Goal: Information Seeking & Learning: Learn about a topic

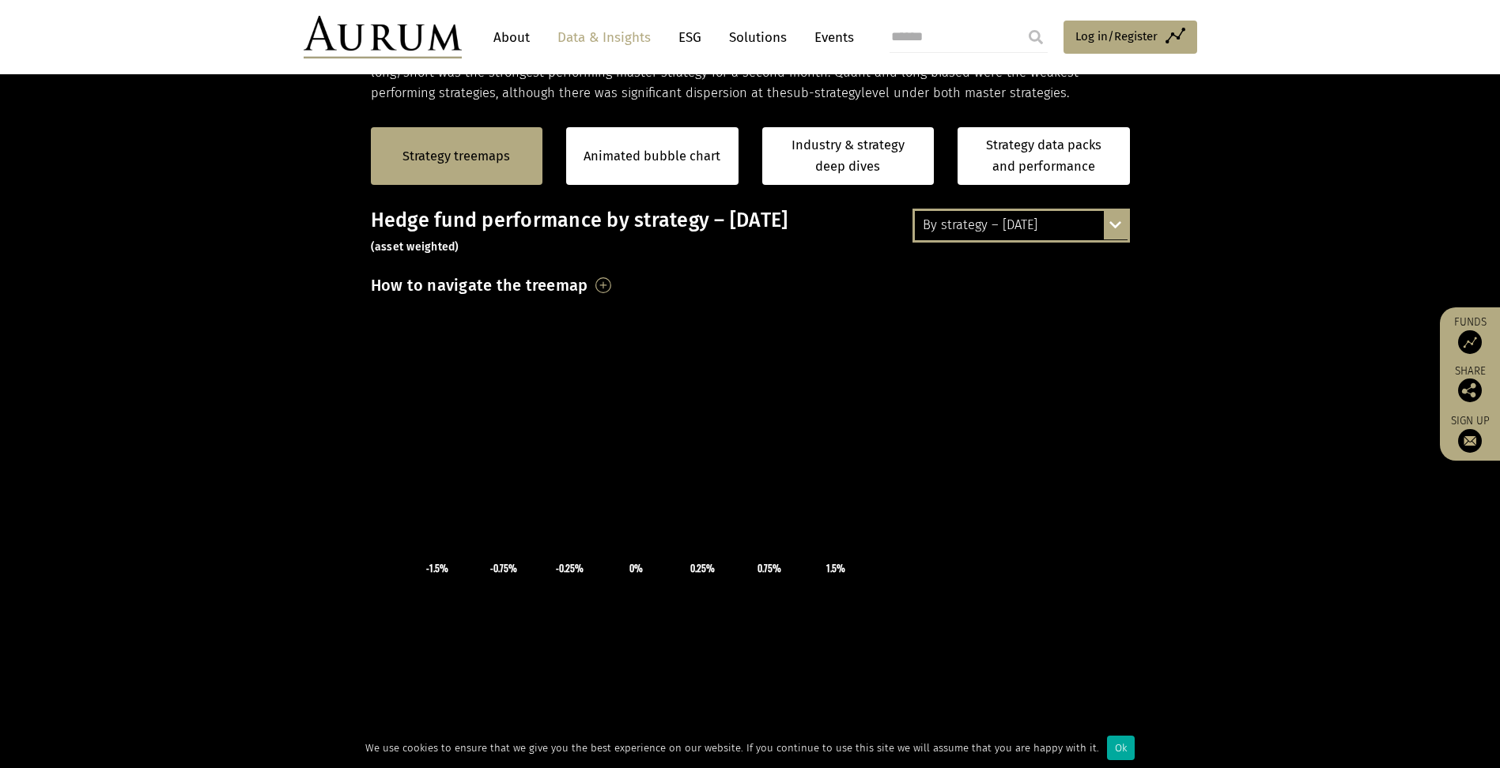
scroll to position [316, 0]
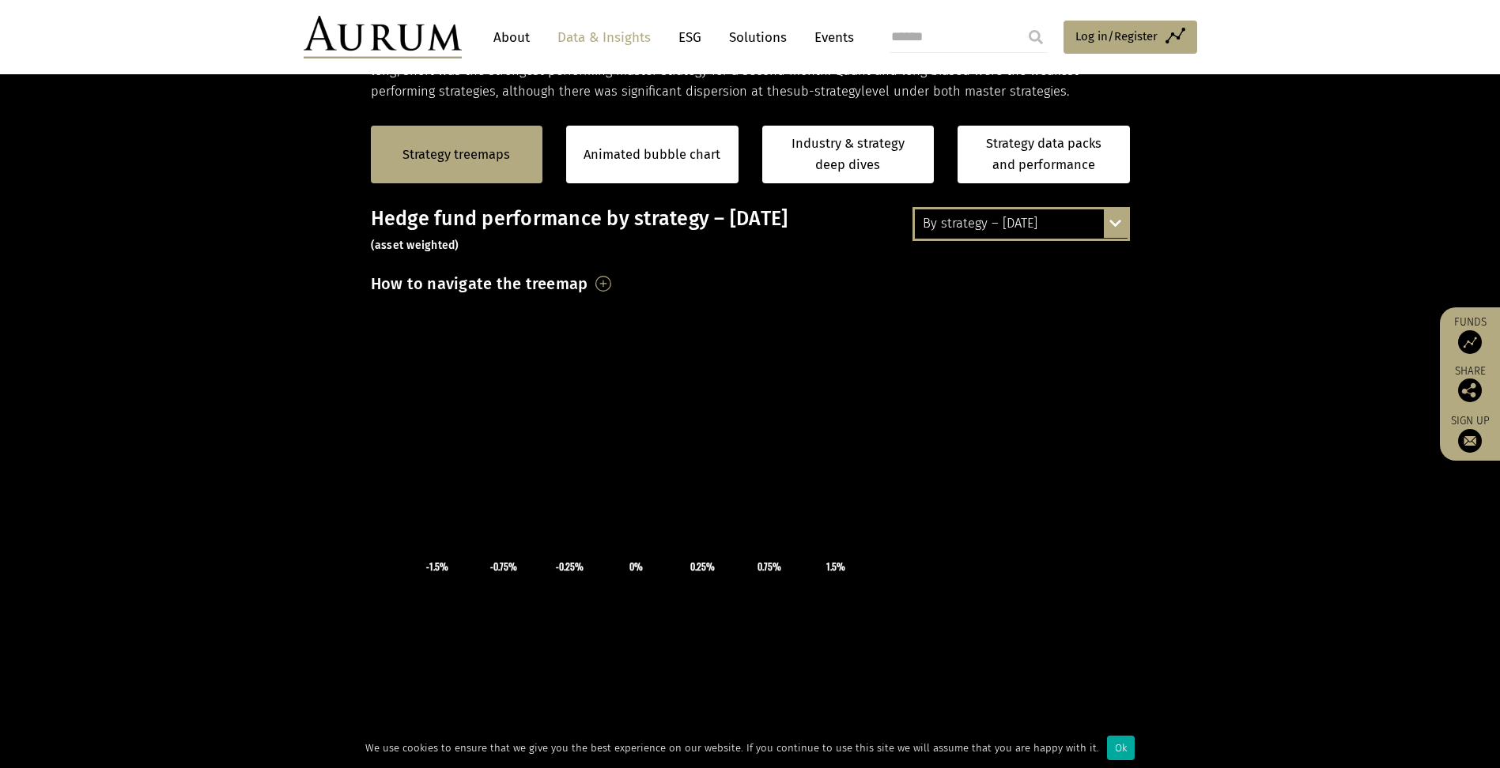
click at [1118, 228] on div "By strategy – July 2025 By strategy – July 2025 By strategy – year to date 2016…" at bounding box center [1020, 223] width 217 height 33
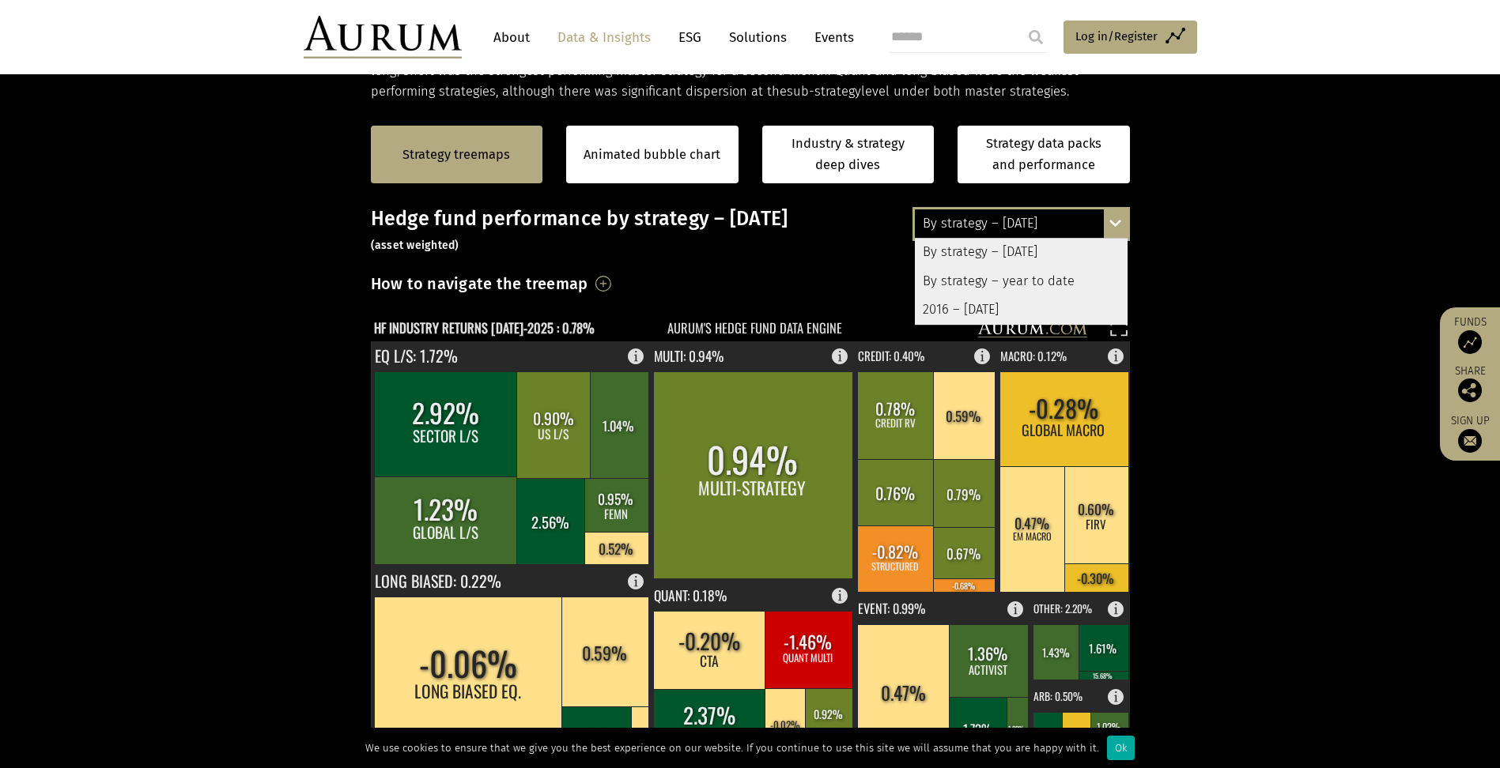
click at [984, 281] on div "By strategy – year to date" at bounding box center [1021, 281] width 213 height 28
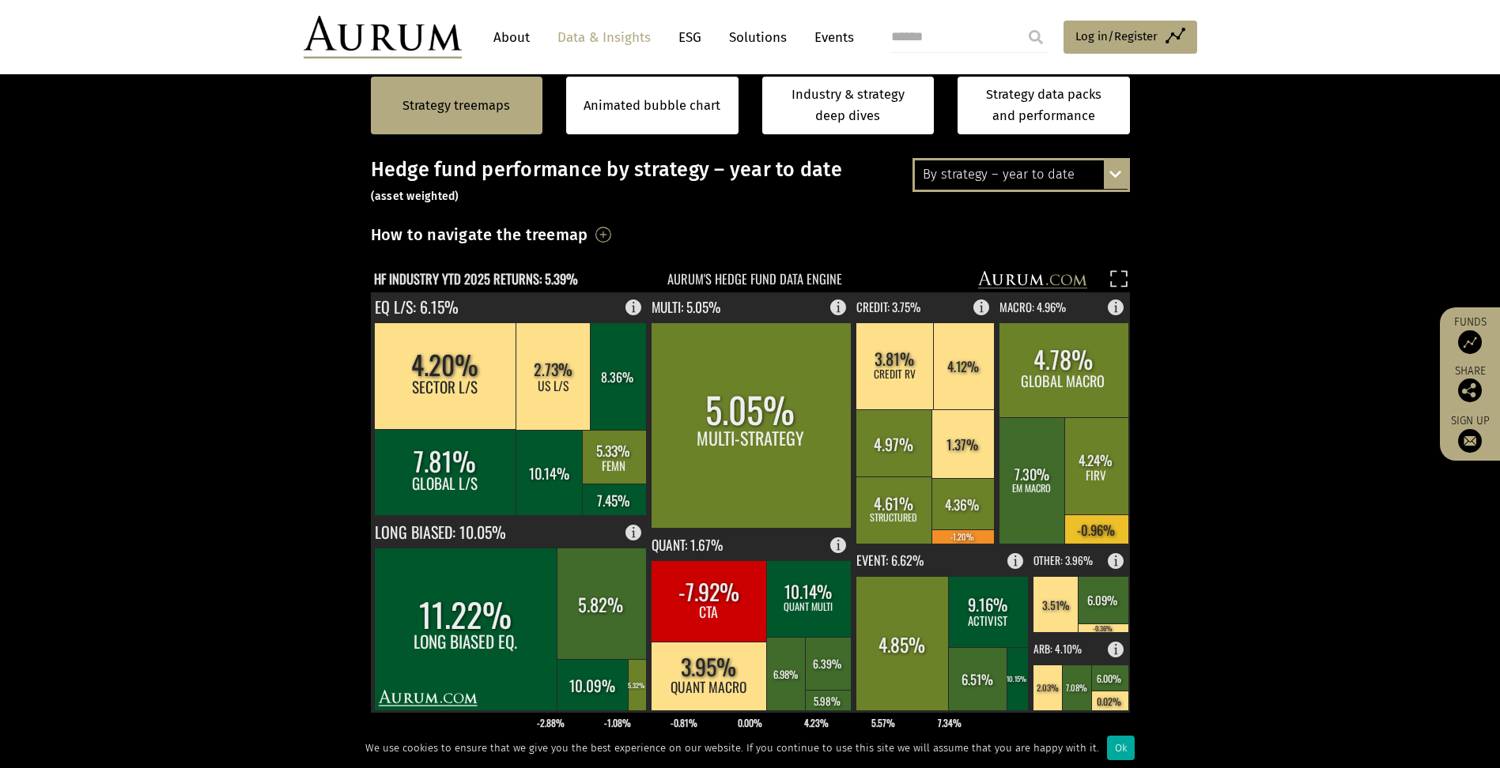
scroll to position [207, 0]
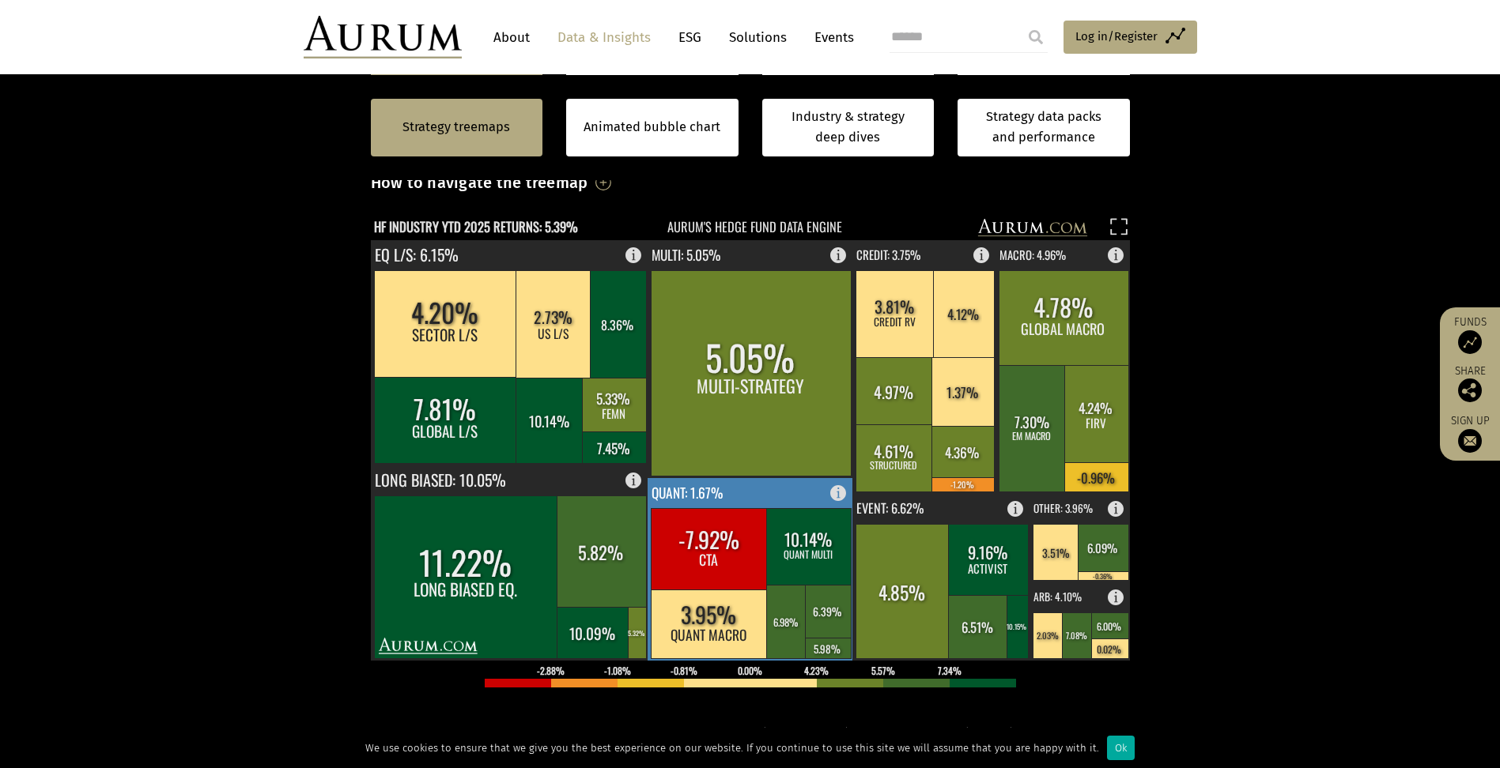
scroll to position [444, 0]
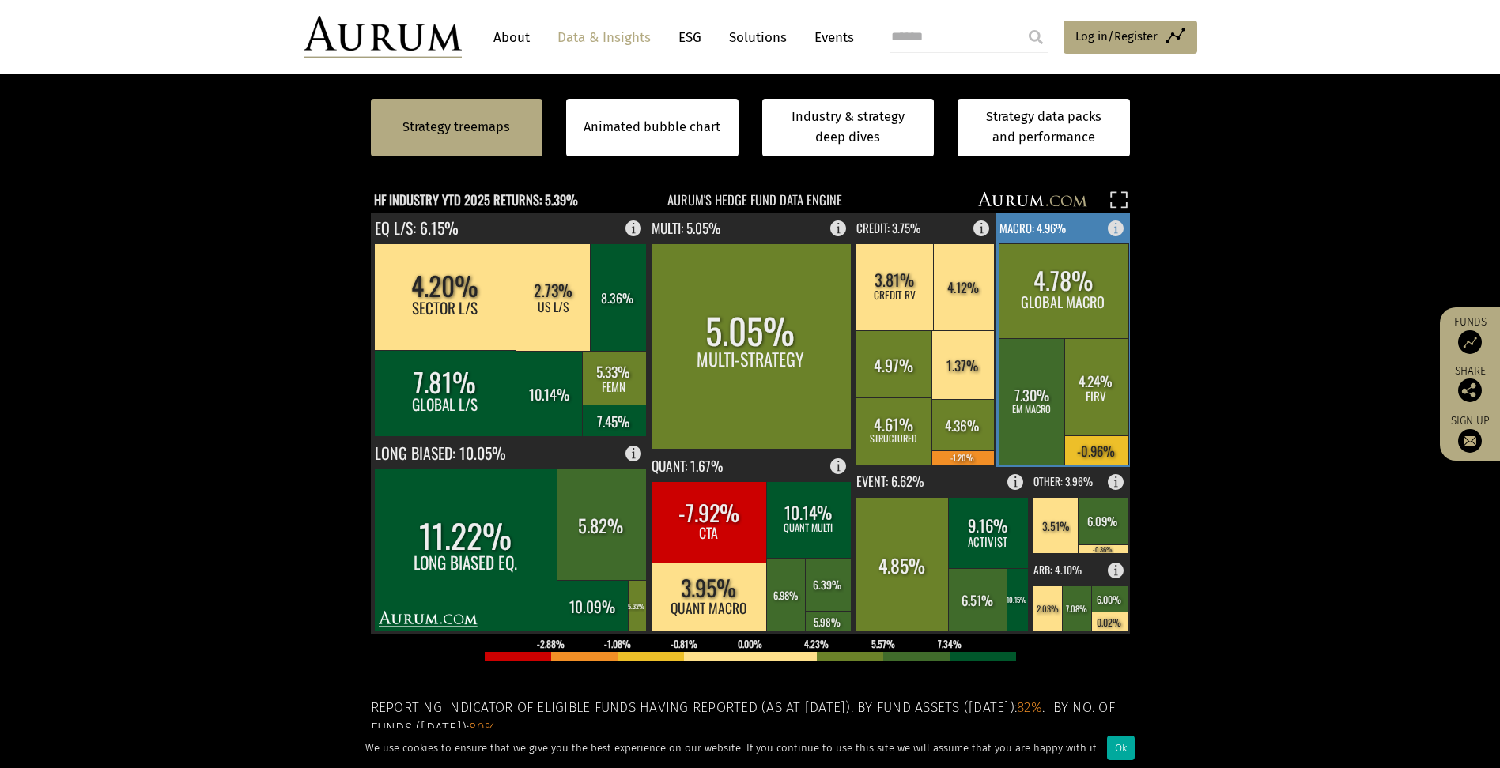
click at [1122, 230] on rect at bounding box center [1120, 224] width 19 height 22
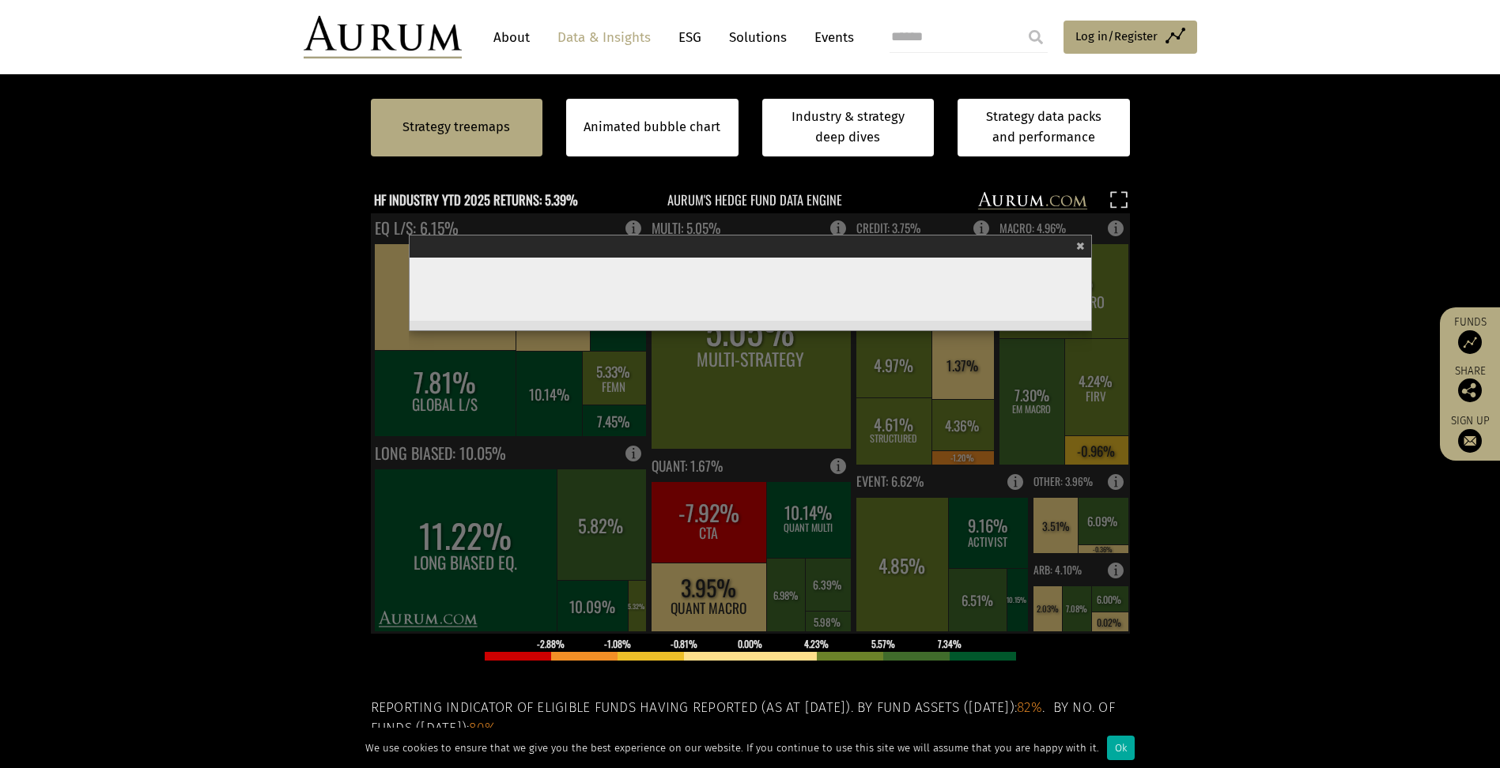
click at [1290, 275] on section "Strategy treemaps Animated bubble chart Industry & strategy deep dives Strategy…" at bounding box center [750, 468] width 1500 height 988
drag, startPoint x: 164, startPoint y: 353, endPoint x: 801, endPoint y: 274, distance: 641.2
click at [164, 353] on section "Strategy treemaps Animated bubble chart Industry & strategy deep dives Strategy…" at bounding box center [750, 468] width 1500 height 988
click at [1084, 244] on span "×" at bounding box center [1080, 244] width 9 height 18
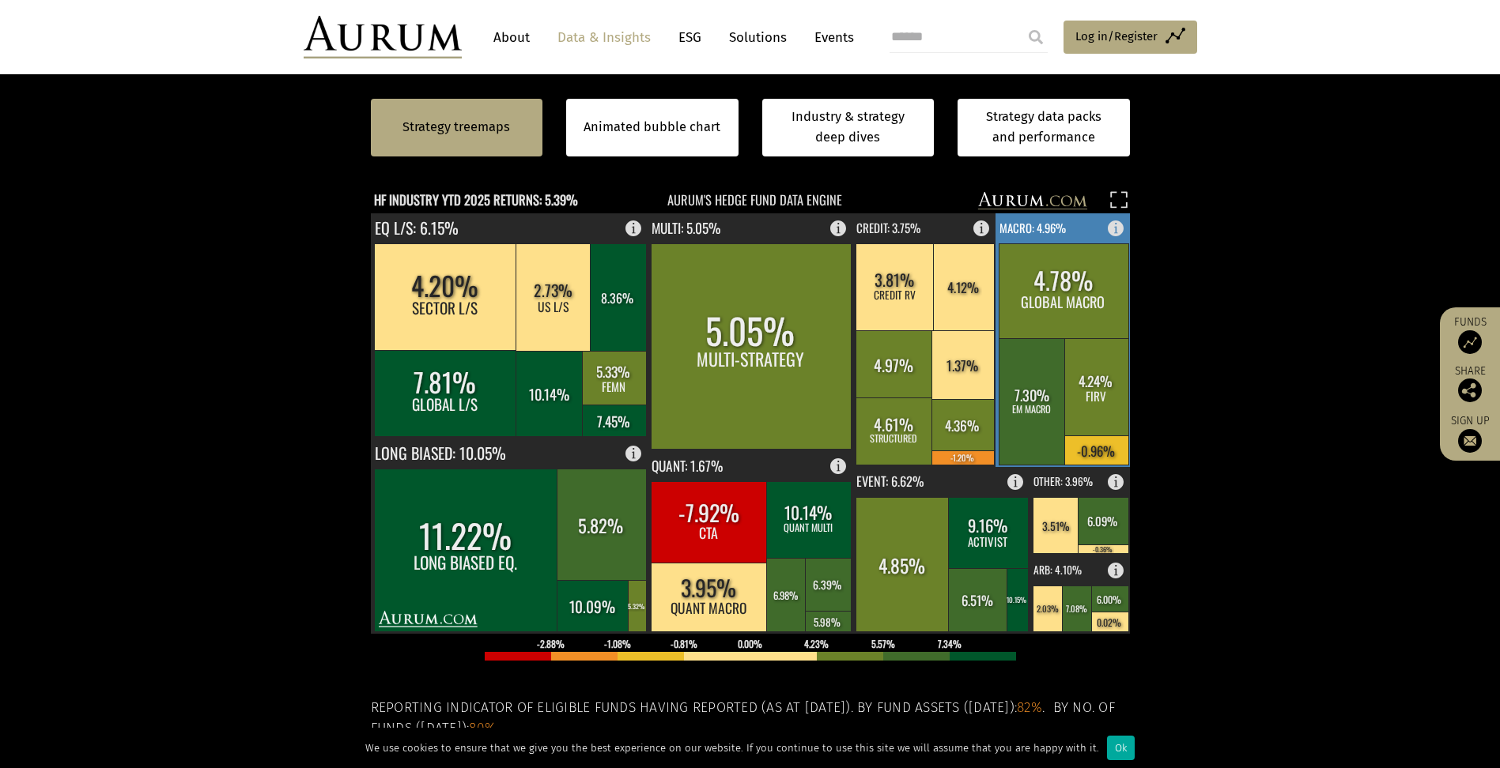
click at [1062, 236] on rect at bounding box center [1063, 340] width 136 height 254
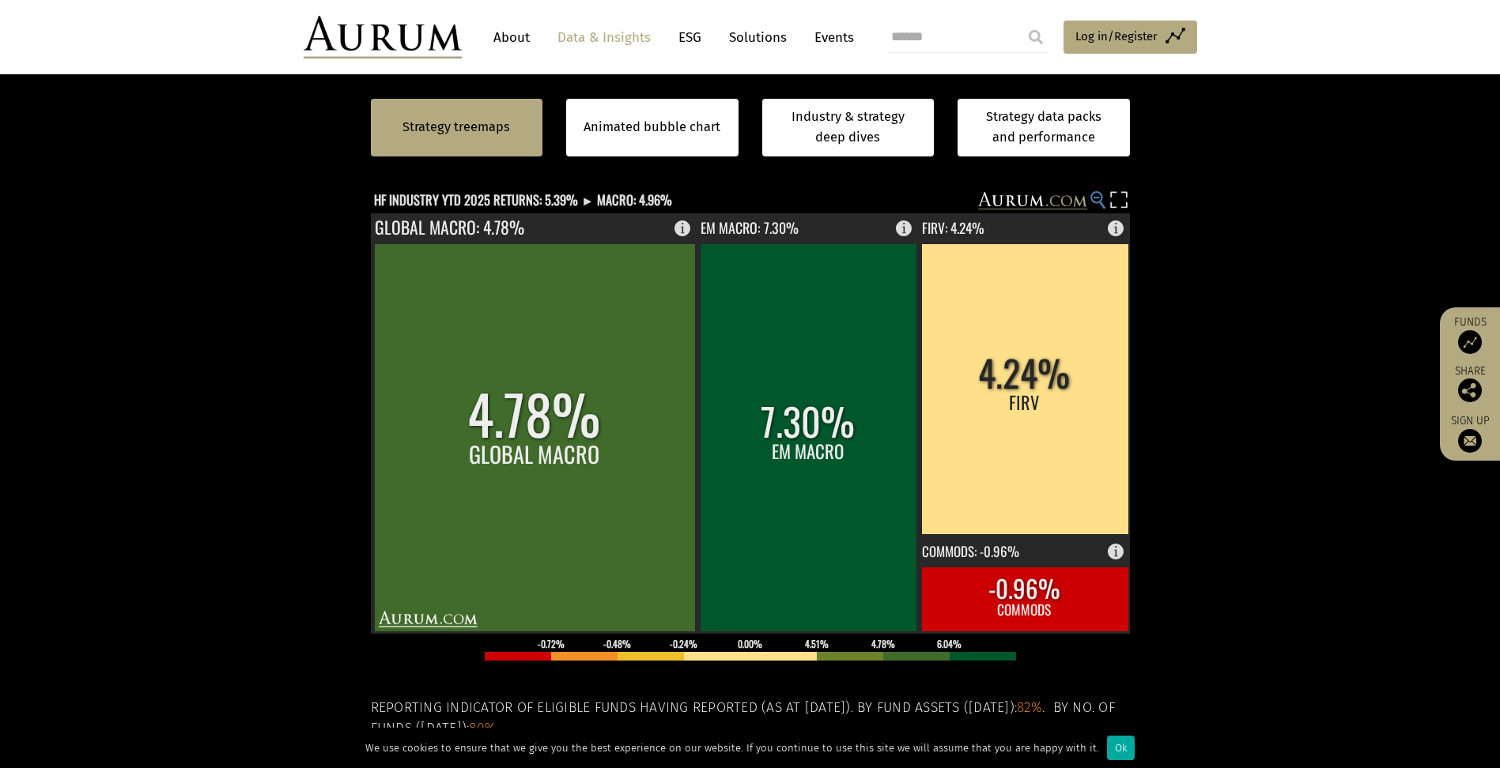
click at [1100, 198] on circle at bounding box center [1096, 197] width 10 height 10
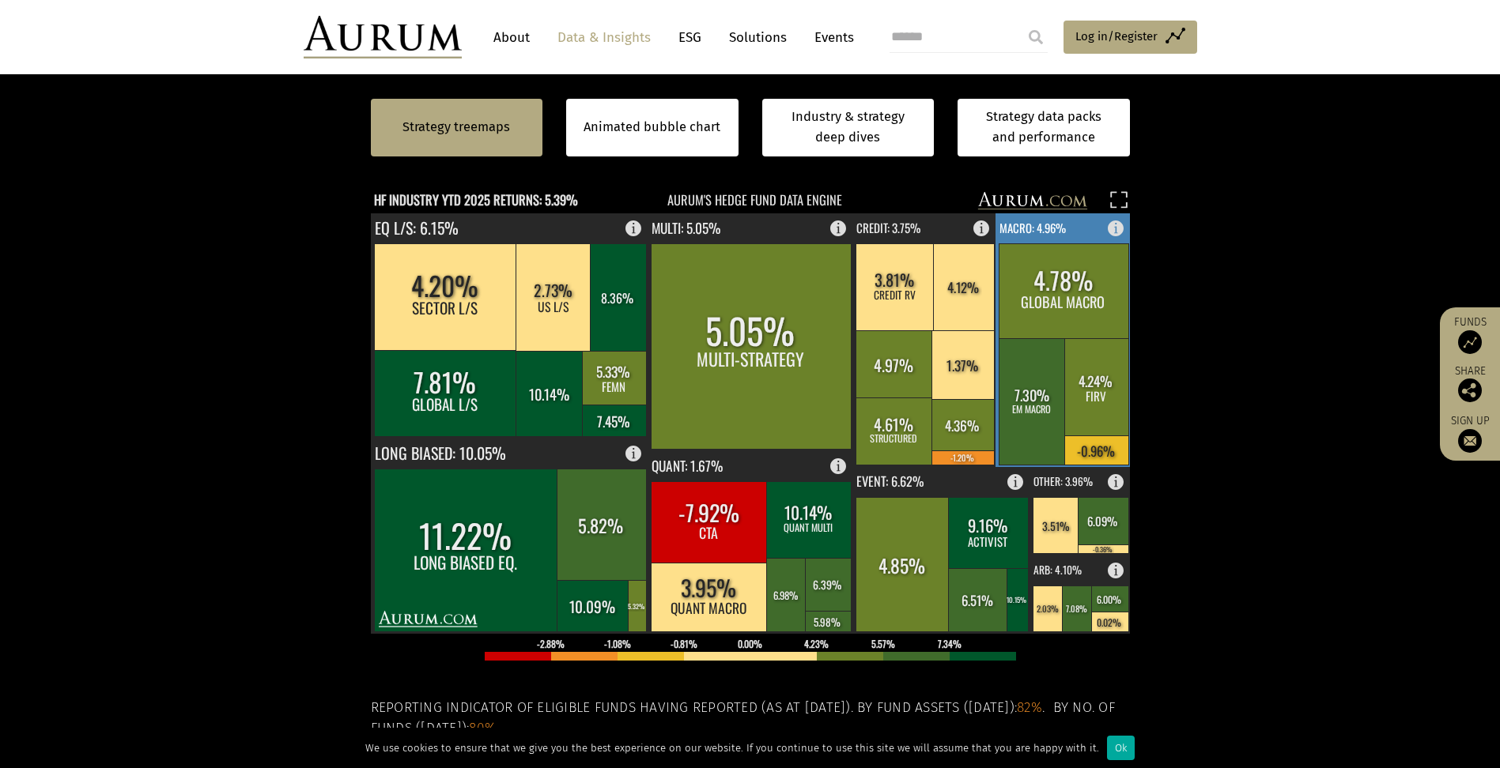
click at [1029, 224] on text "MACRO: 4.96%" at bounding box center [1032, 226] width 66 height 17
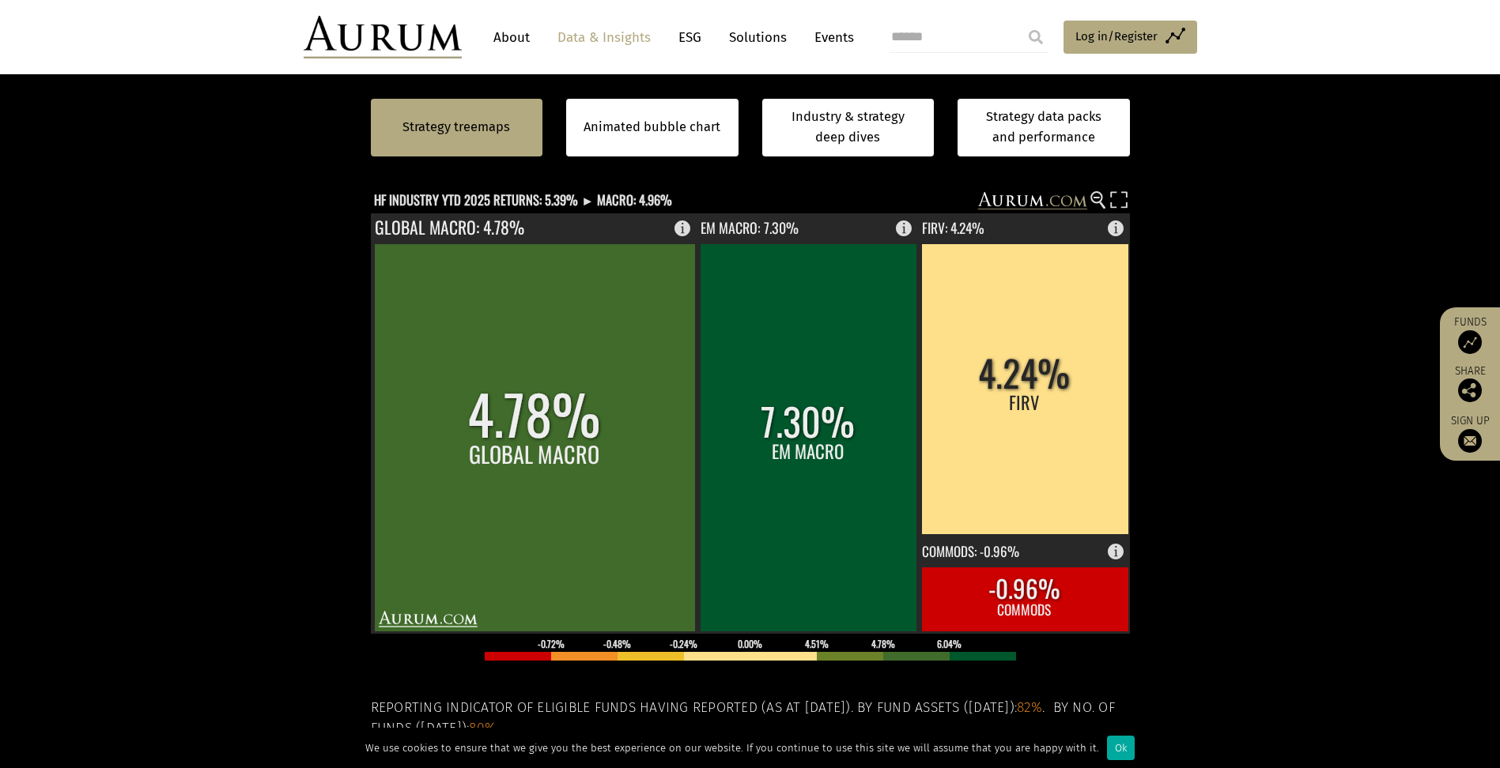
click at [1051, 198] on icon at bounding box center [1053, 200] width 9 height 11
click at [1101, 201] on circle at bounding box center [1096, 197] width 10 height 10
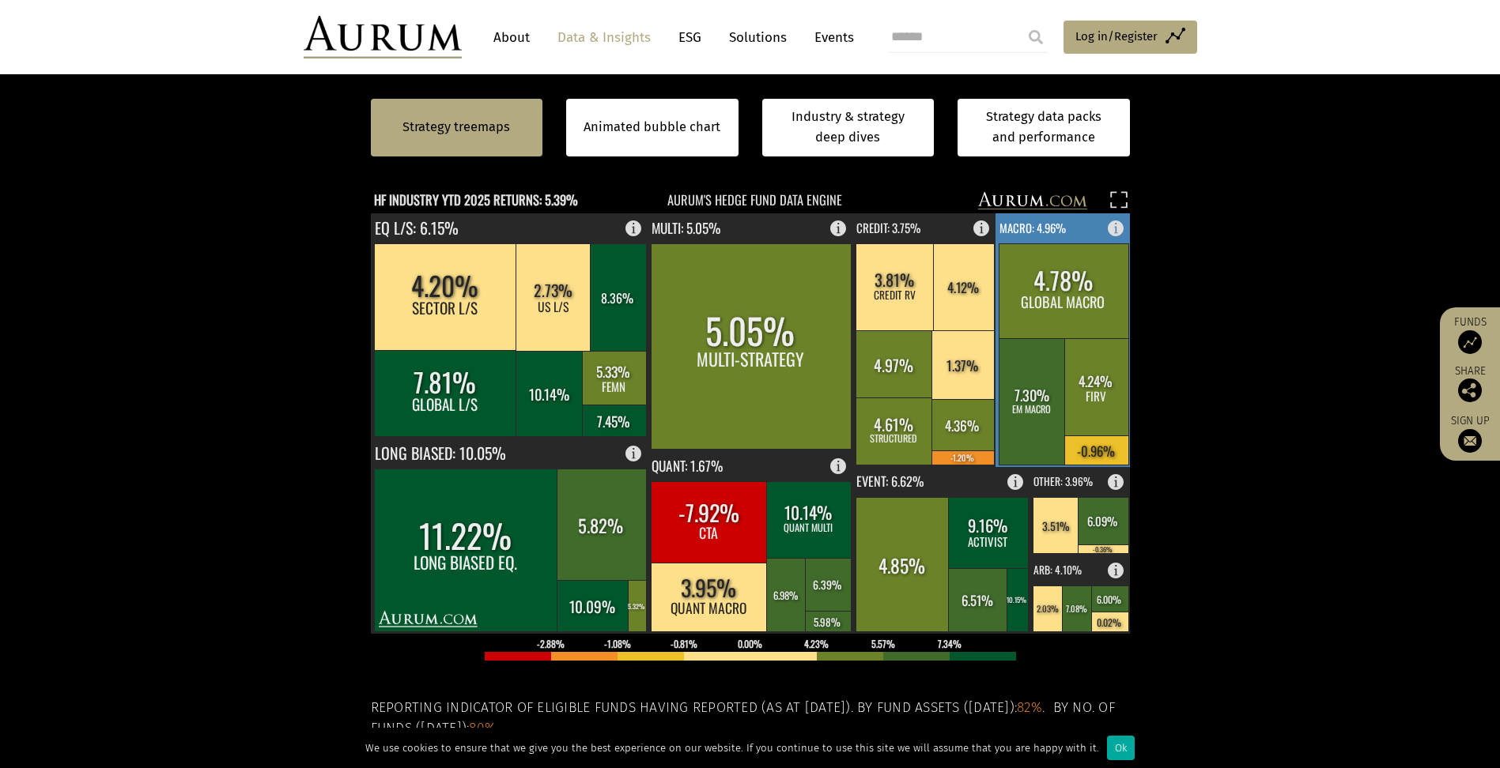
click at [1118, 226] on rect at bounding box center [1120, 224] width 19 height 22
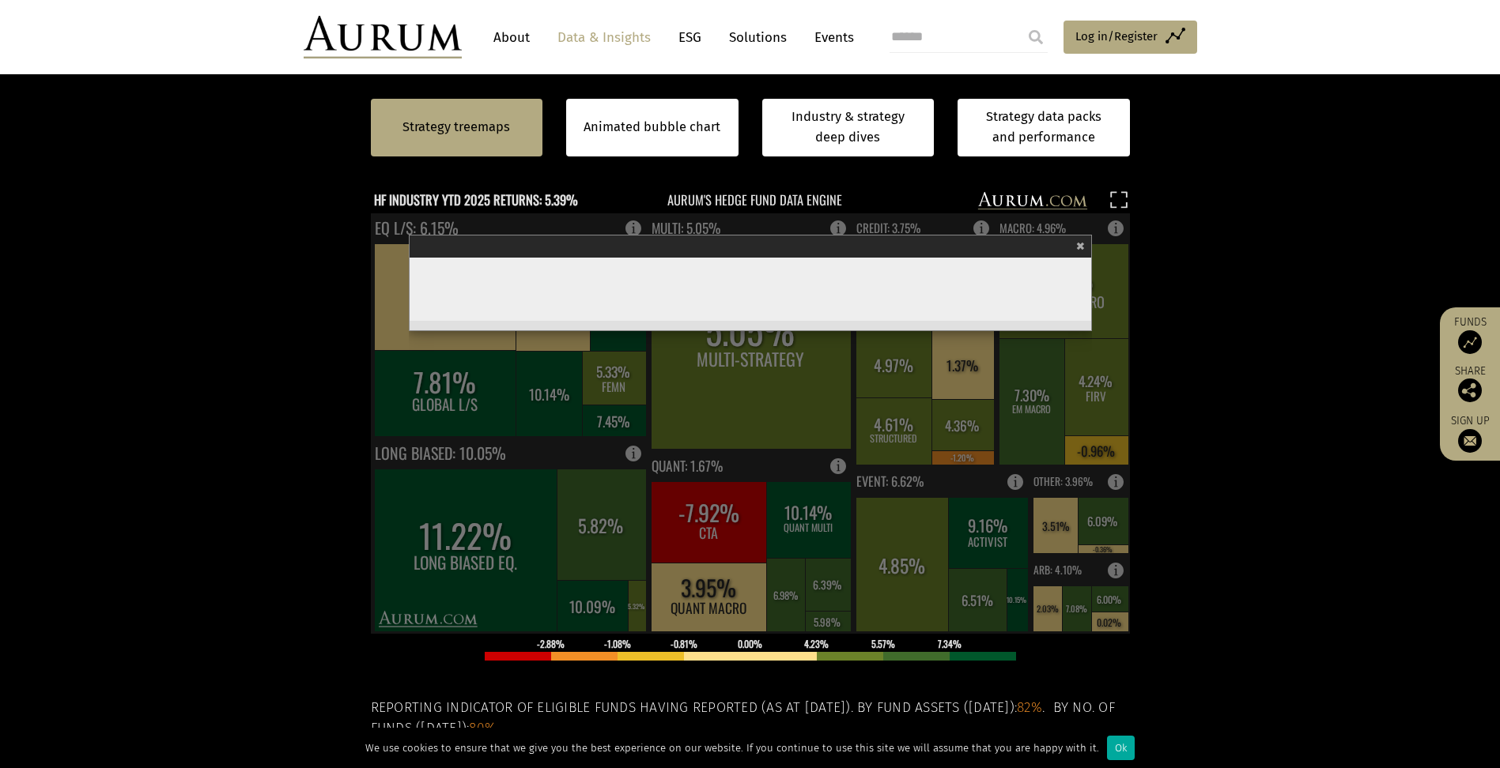
scroll to position [2, 0]
click at [1328, 412] on section "Strategy treemaps Animated bubble chart Industry & strategy deep dives Strategy…" at bounding box center [750, 468] width 1500 height 988
click at [1112, 232] on rect at bounding box center [750, 423] width 759 height 421
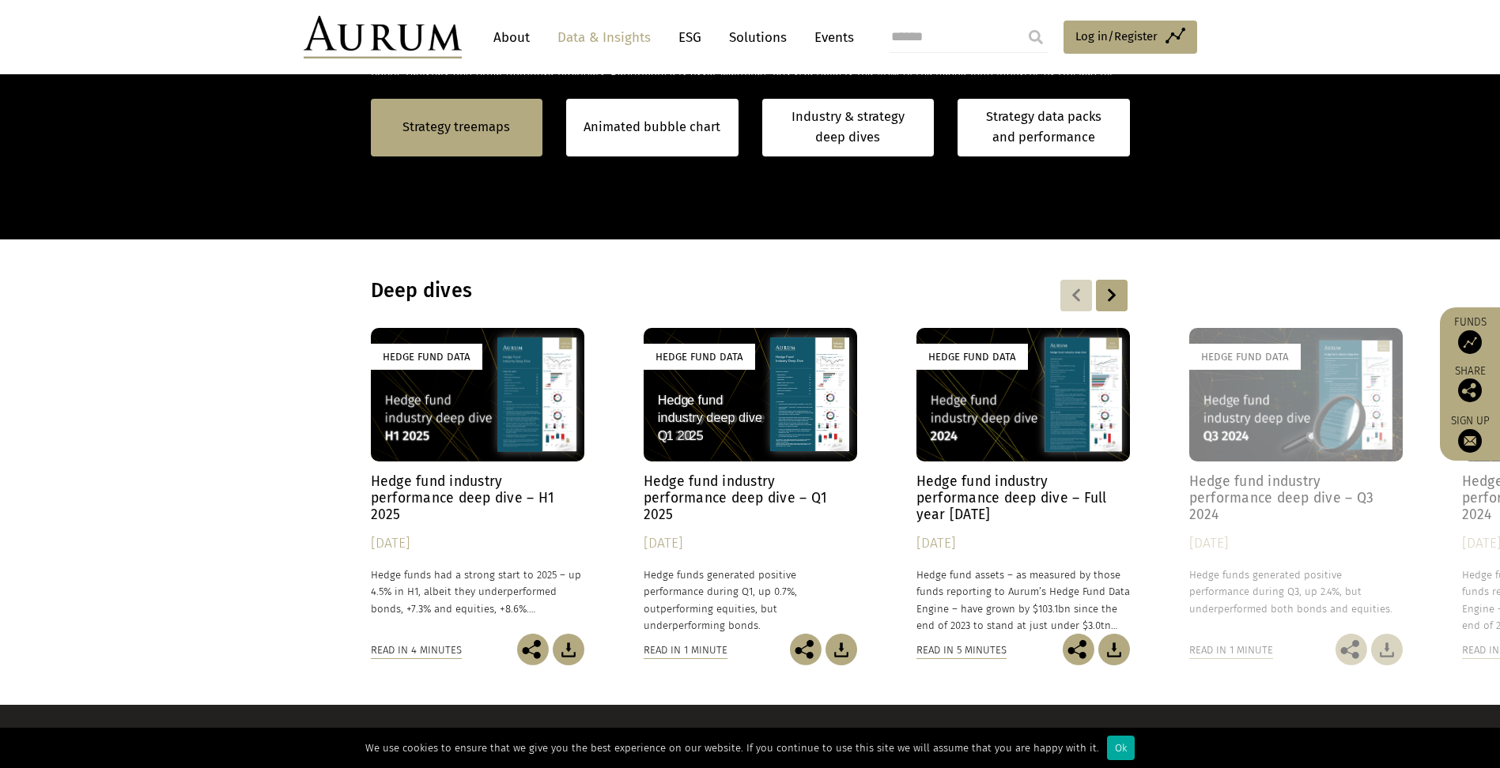
scroll to position [1314, 0]
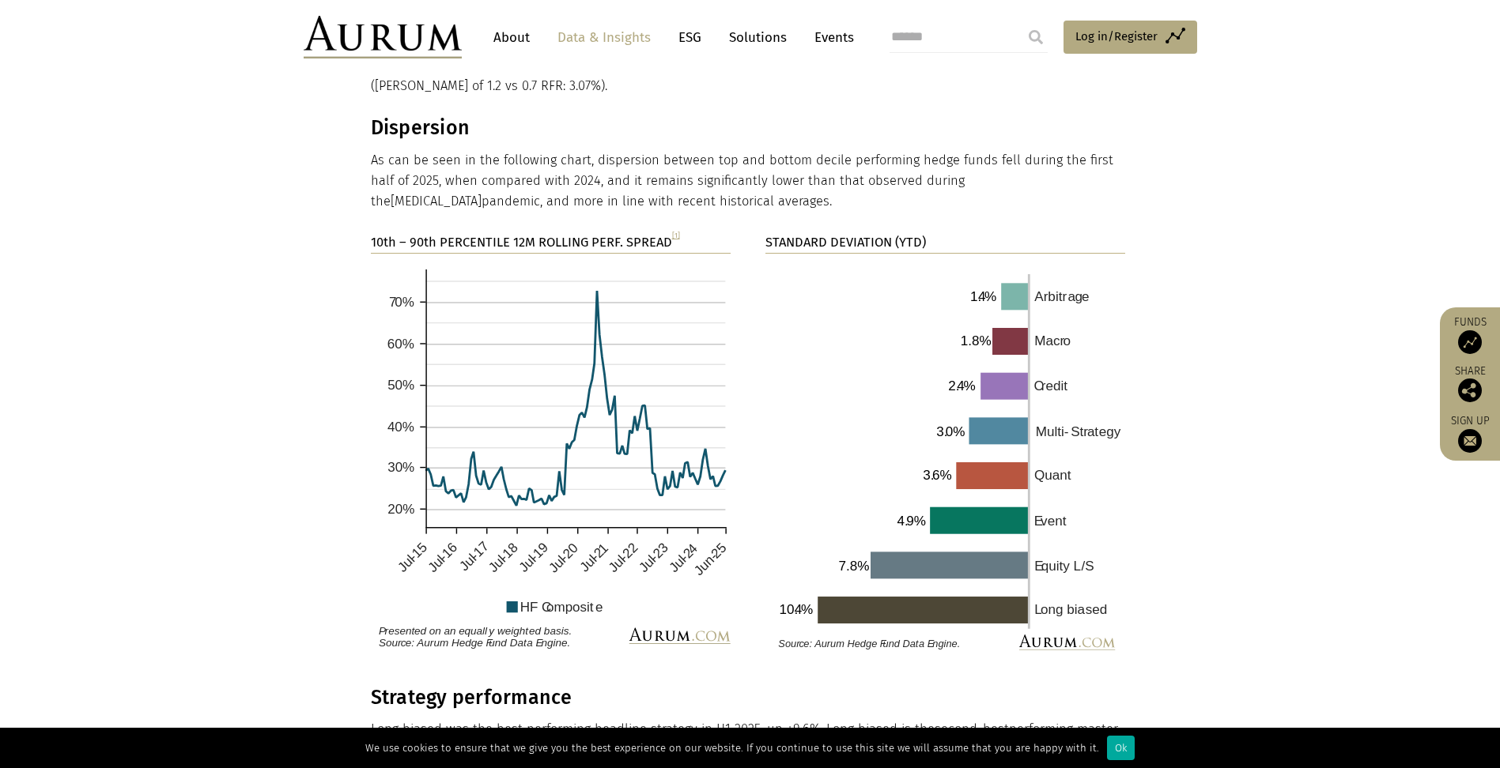
scroll to position [2451, 0]
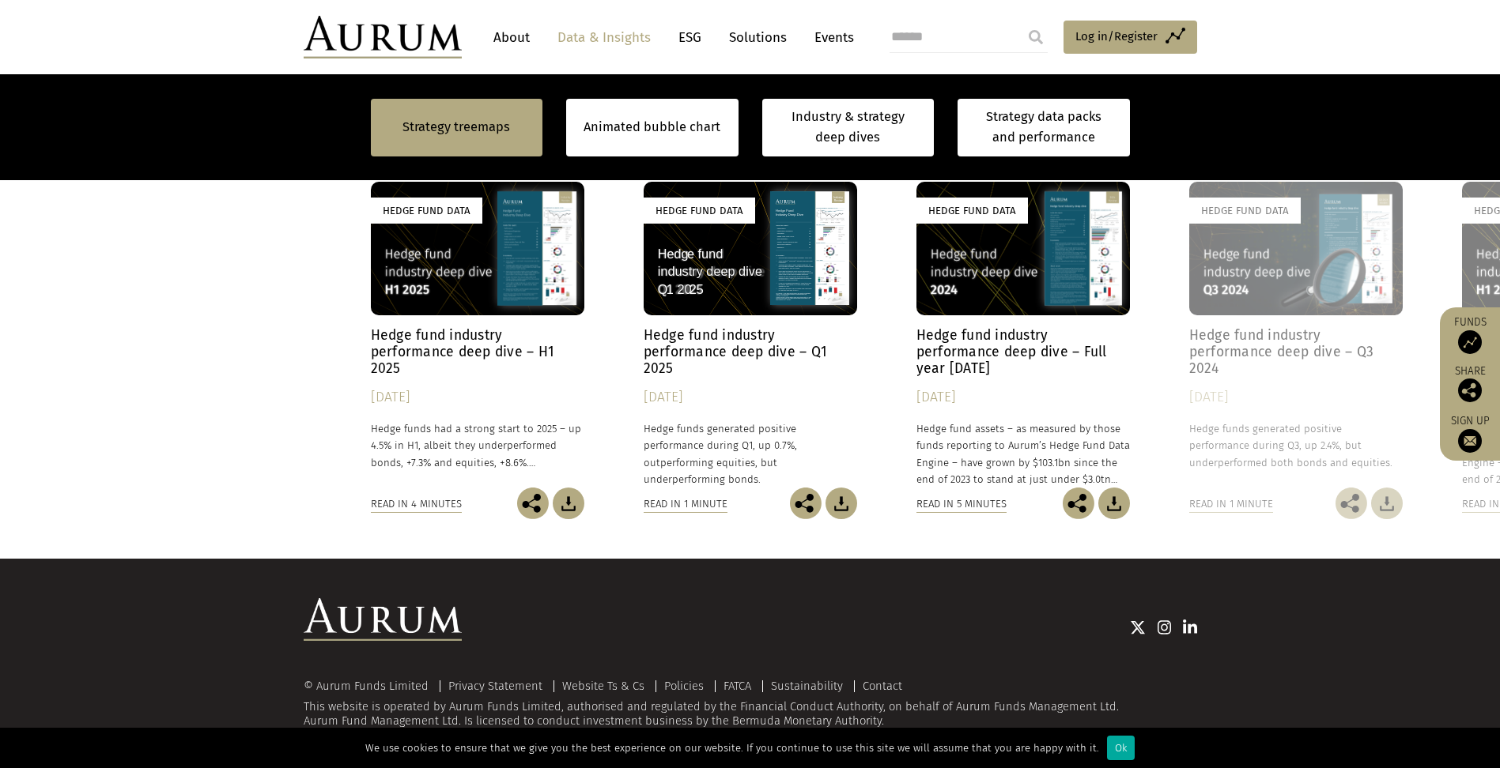
scroll to position [2, 0]
